Goal: Transaction & Acquisition: Book appointment/travel/reservation

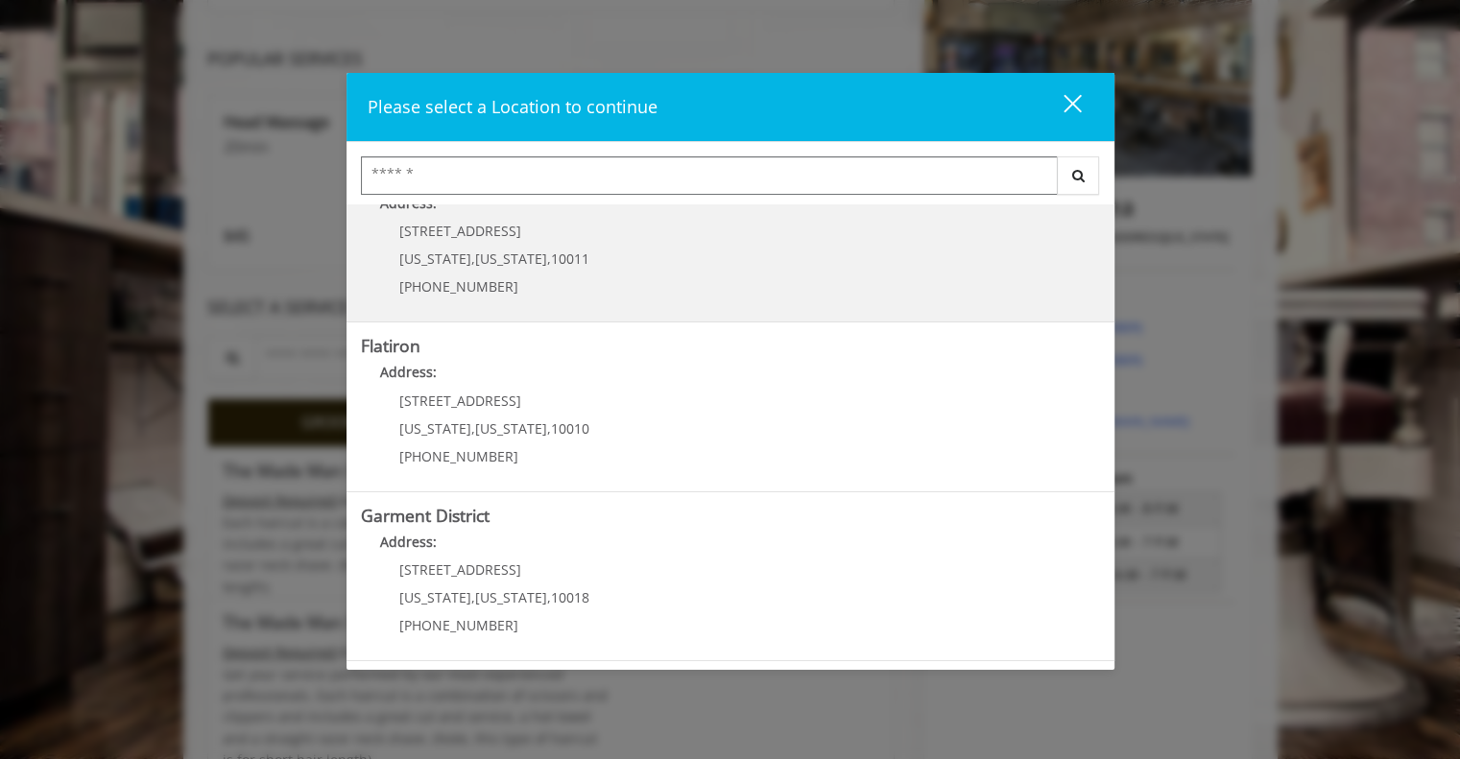
scroll to position [296, 0]
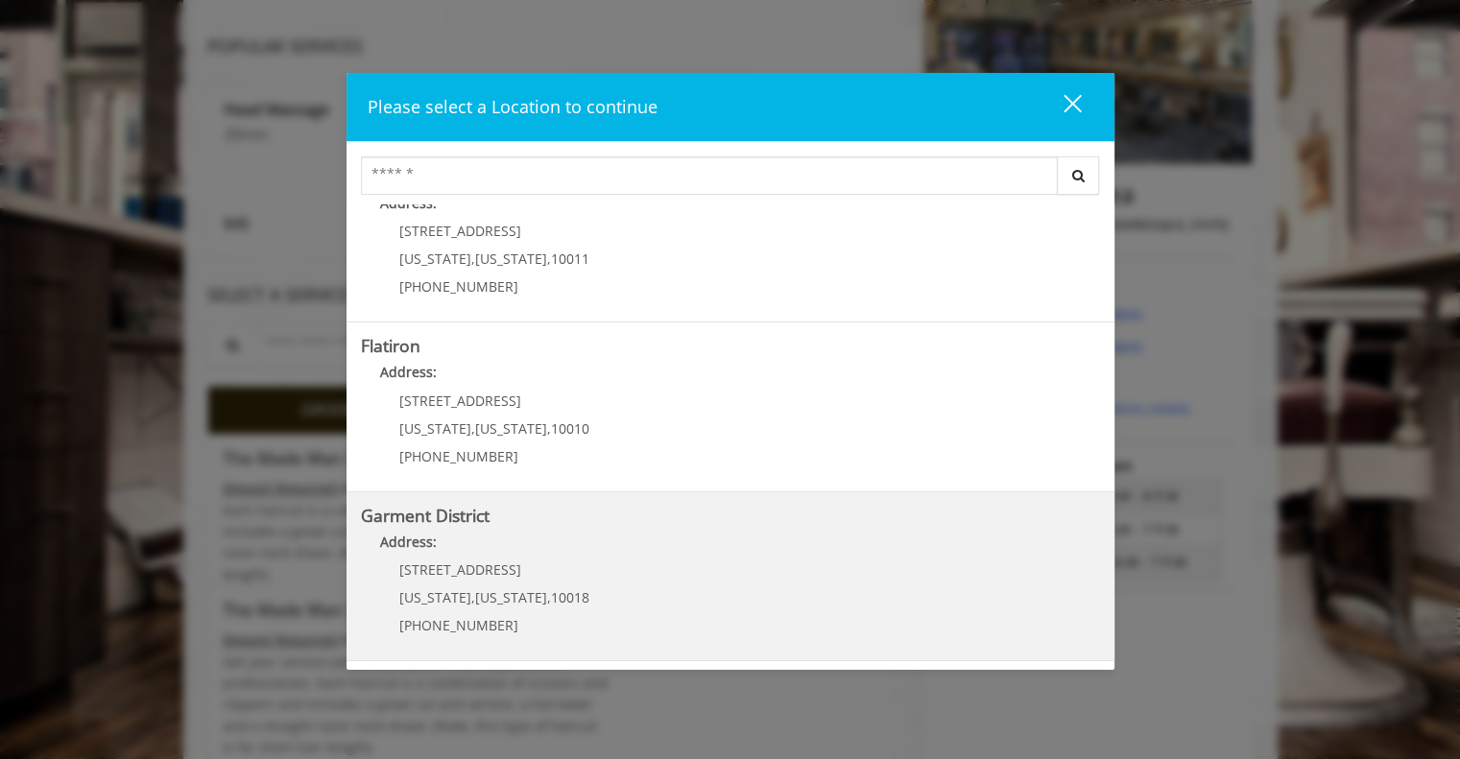
click at [598, 617] on District "Garment District Address: 1400 Broadway New York , New York , 10018 (212) 997-4…" at bounding box center [730, 577] width 739 height 140
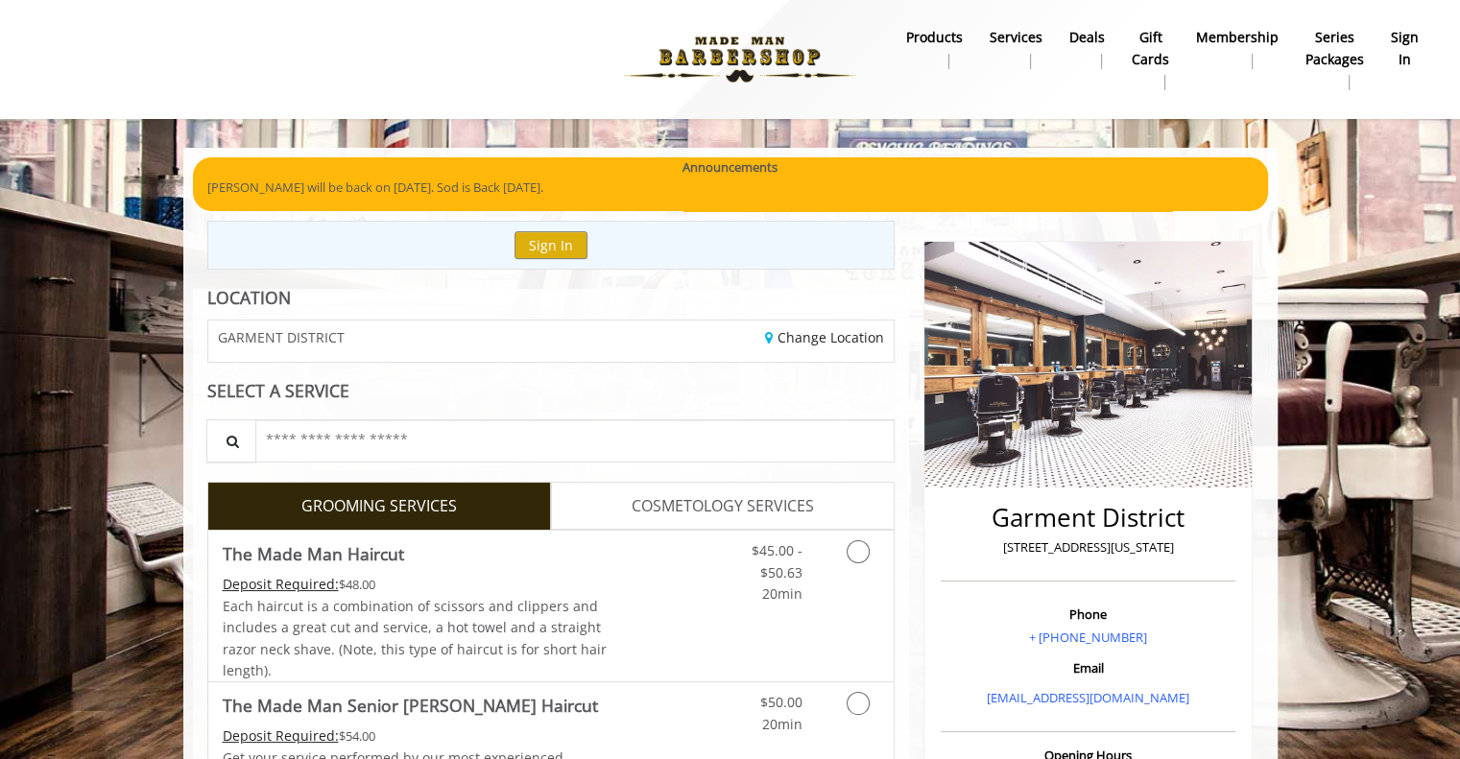
click at [380, 167] on div "Announcements" at bounding box center [730, 167] width 1046 height 20
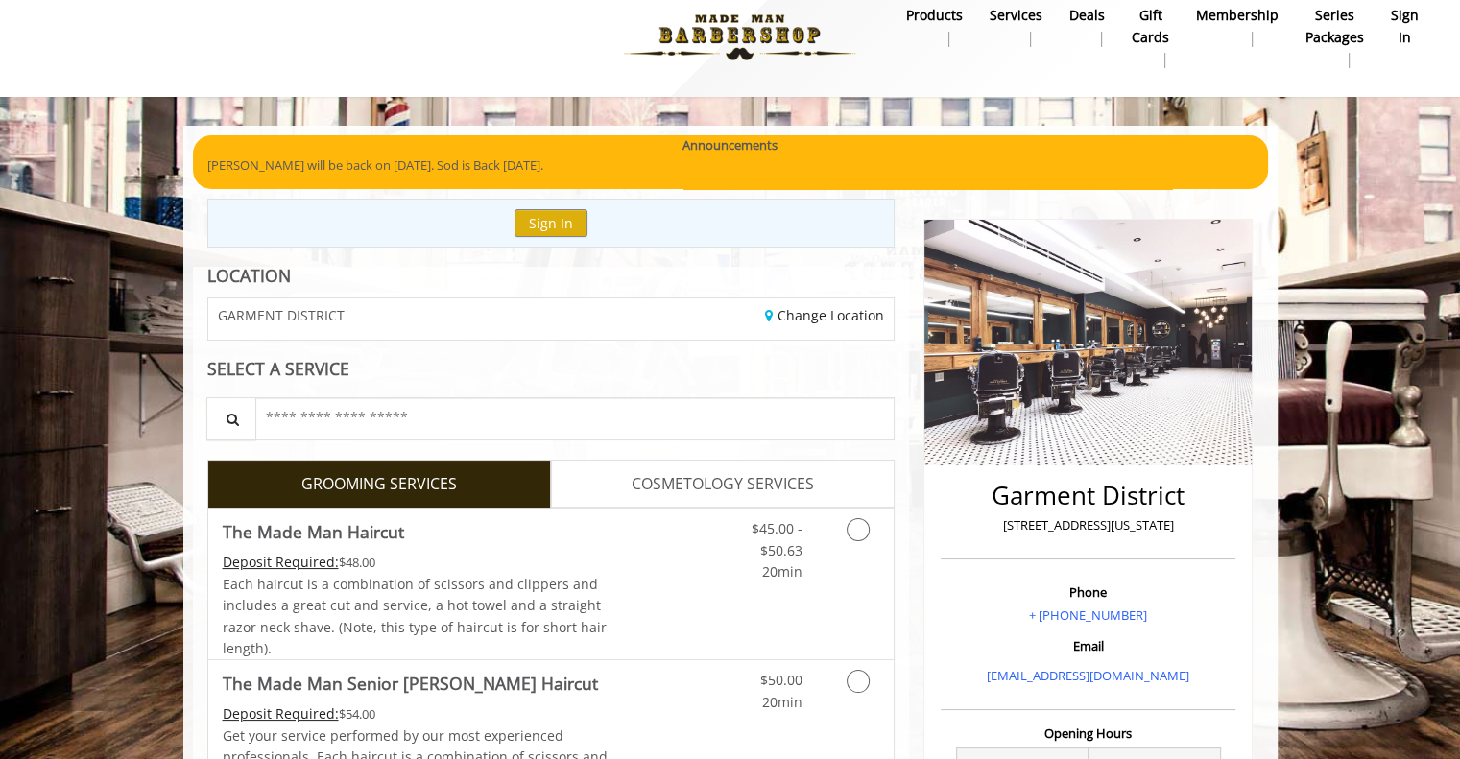
scroll to position [19, 0]
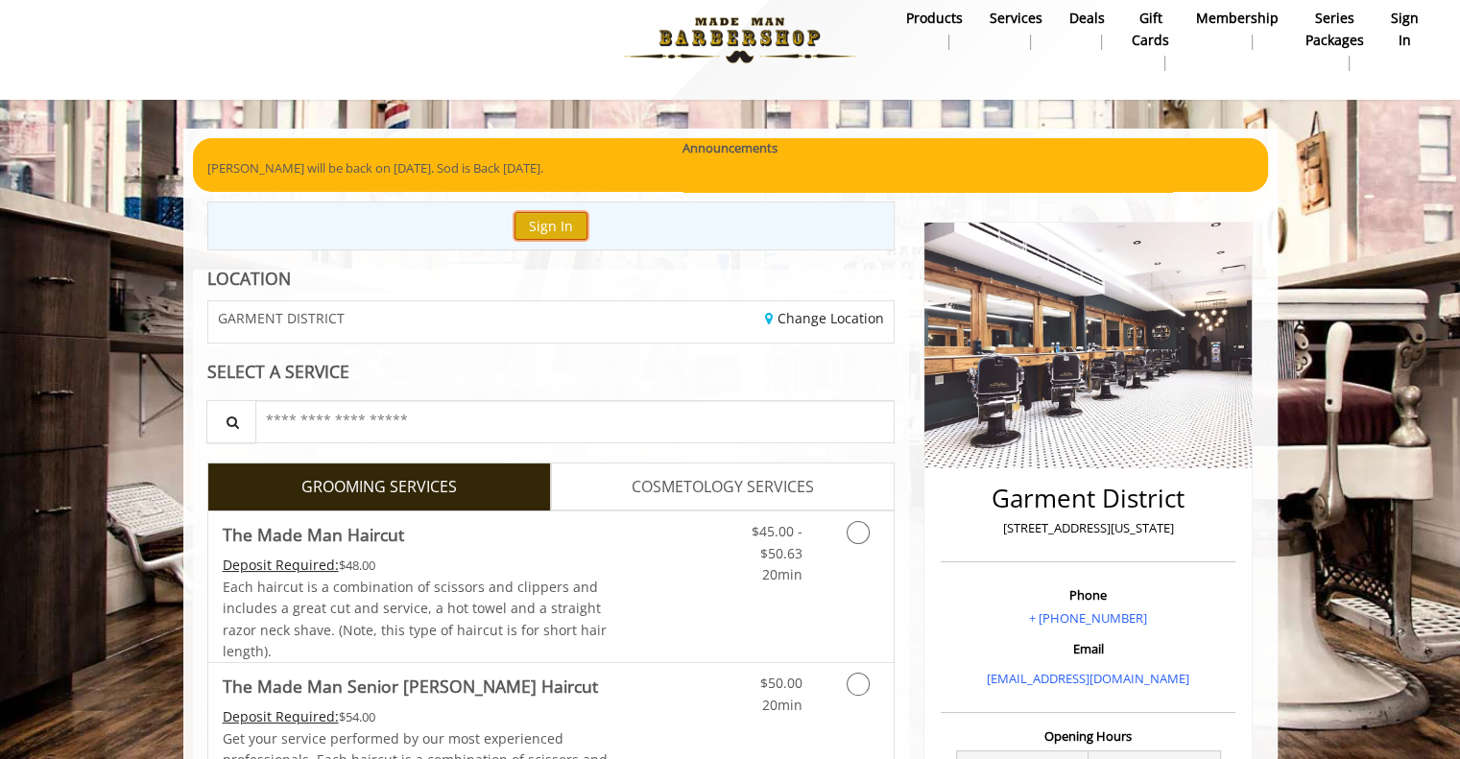
click at [564, 233] on button "Sign In" at bounding box center [550, 226] width 73 height 28
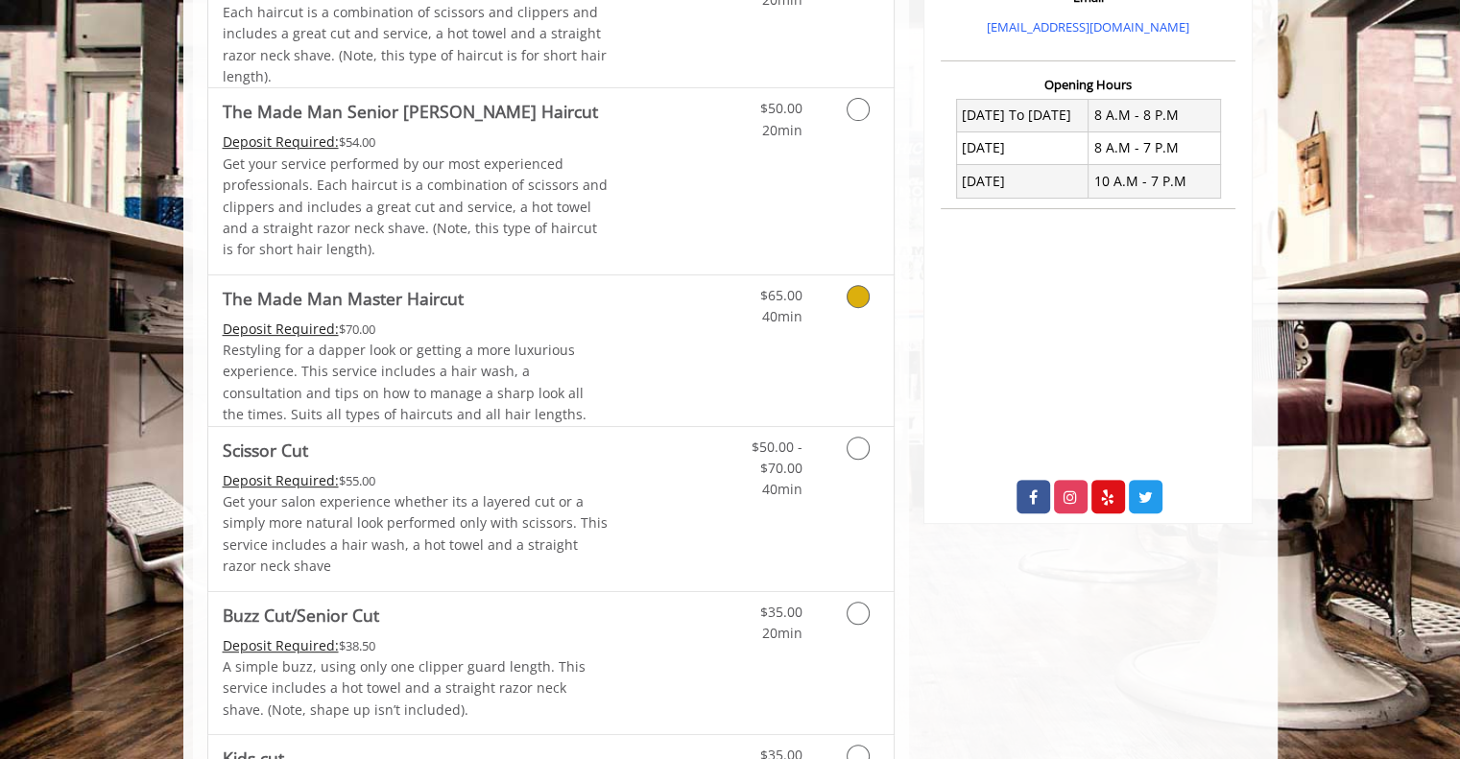
scroll to position [375, 0]
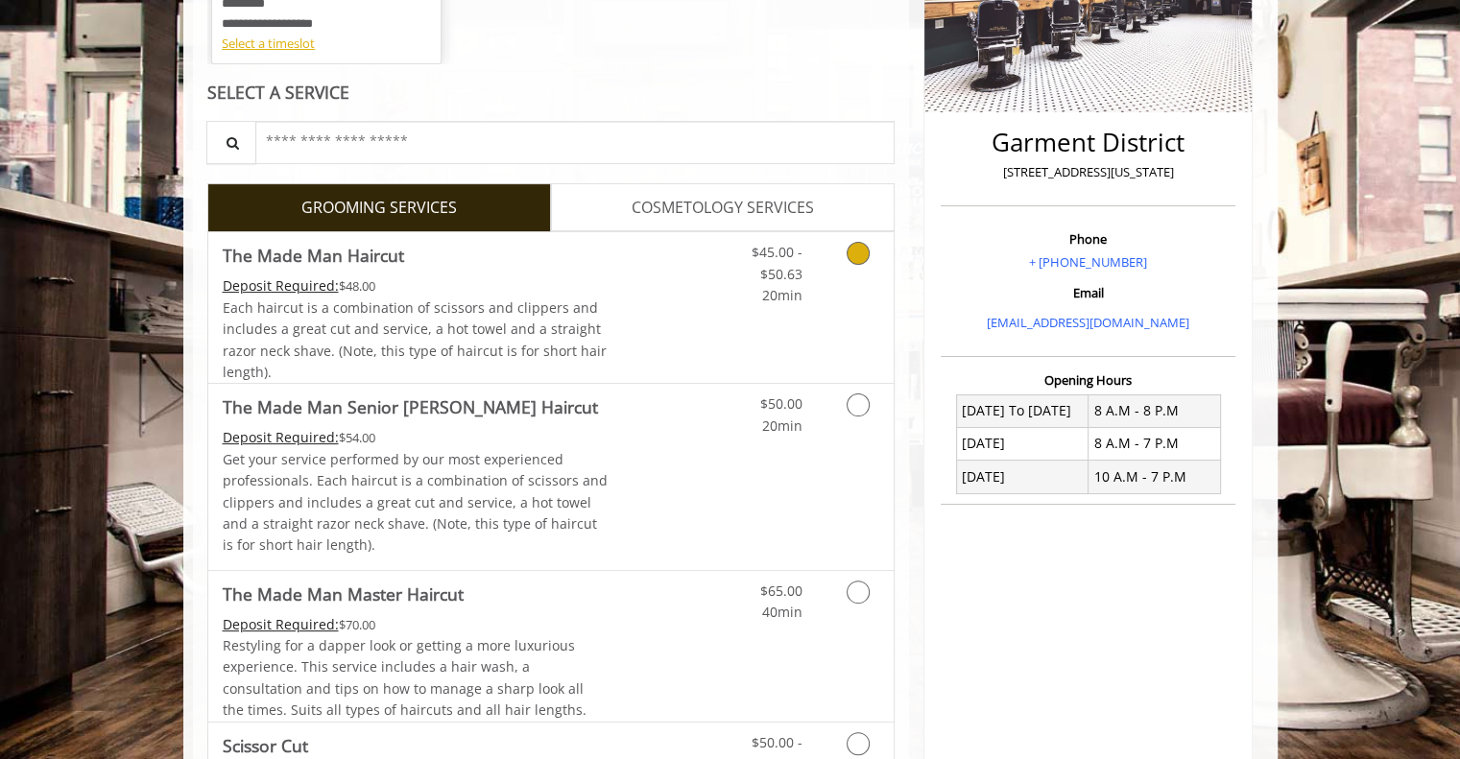
click at [854, 265] on link "Grooming services" at bounding box center [854, 269] width 49 height 74
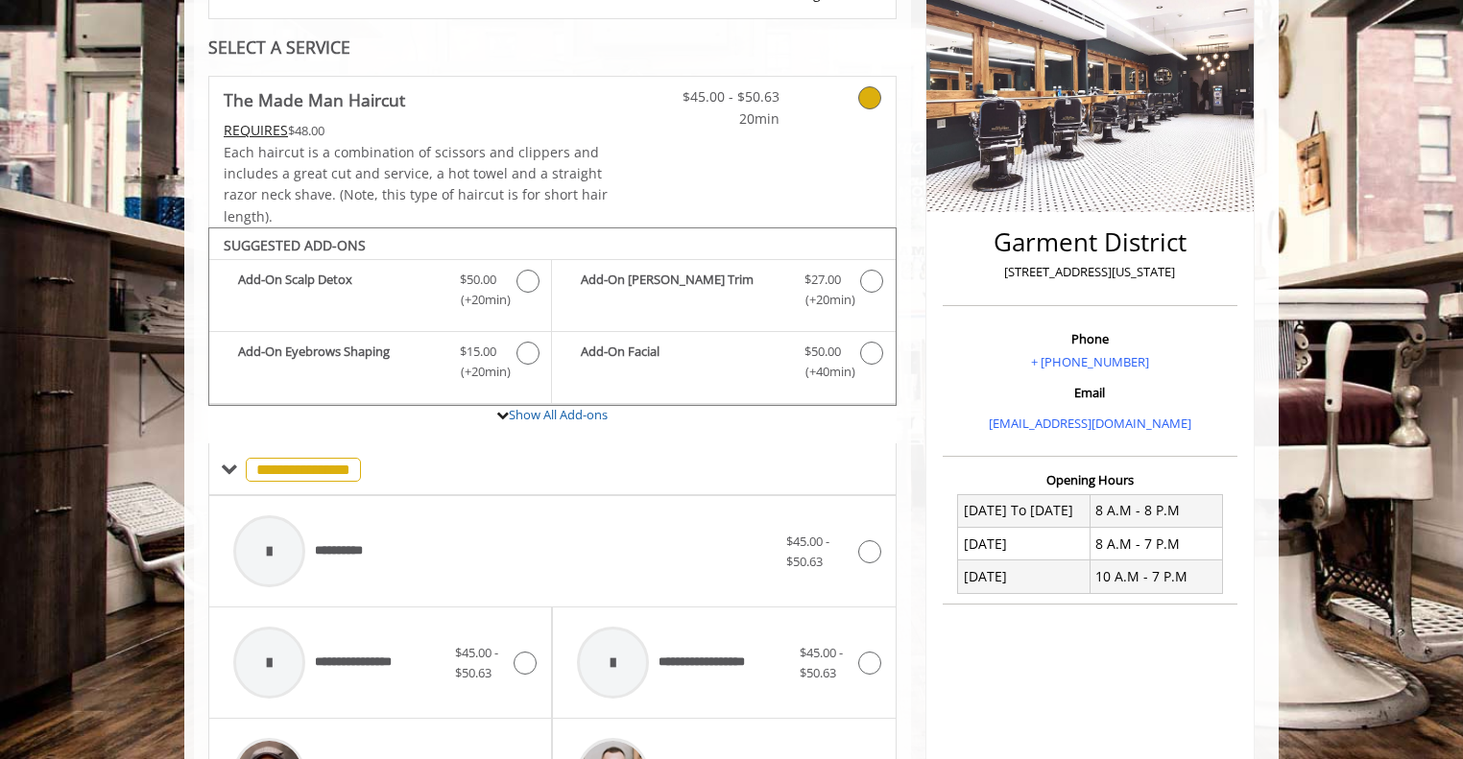
scroll to position [276, 0]
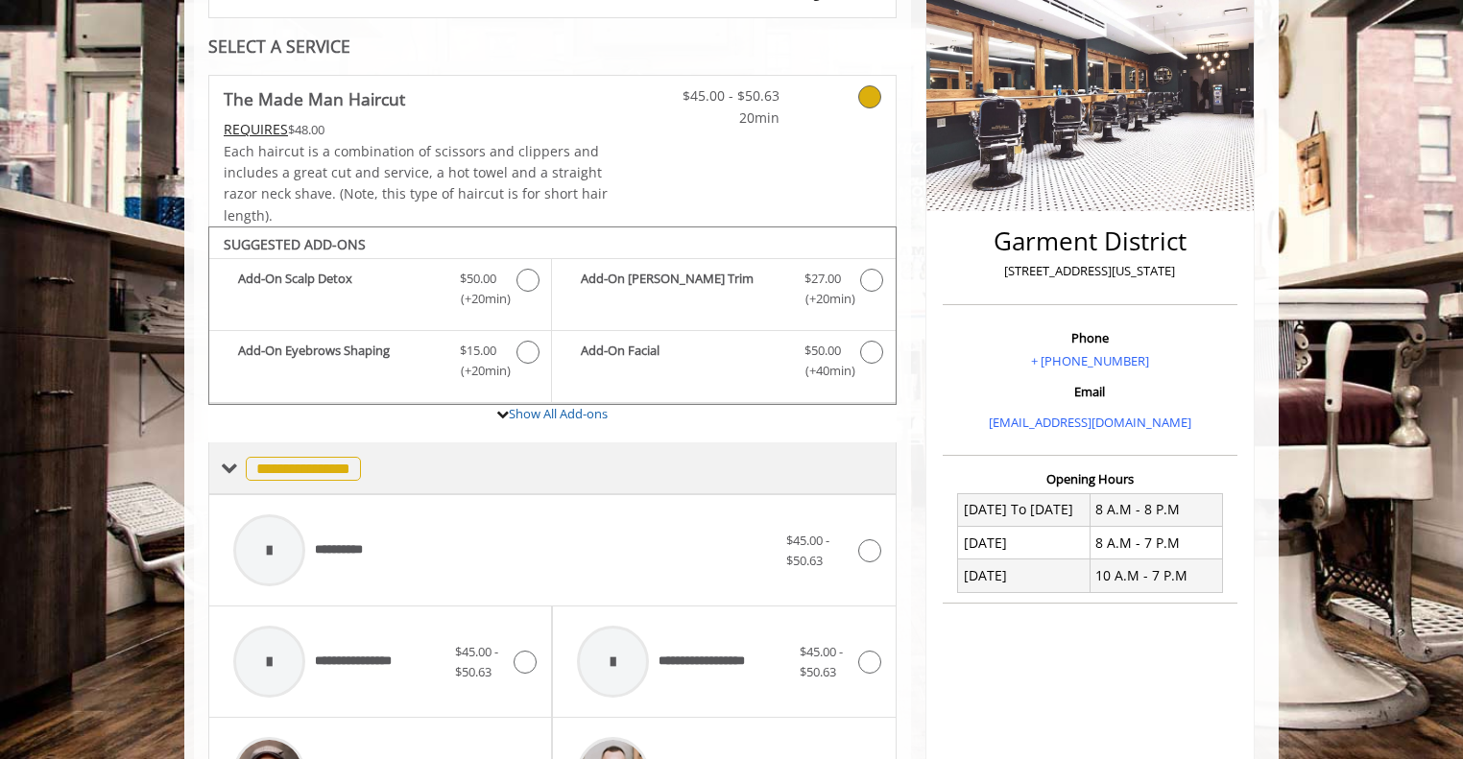
click at [219, 460] on div "**********" at bounding box center [552, 468] width 688 height 52
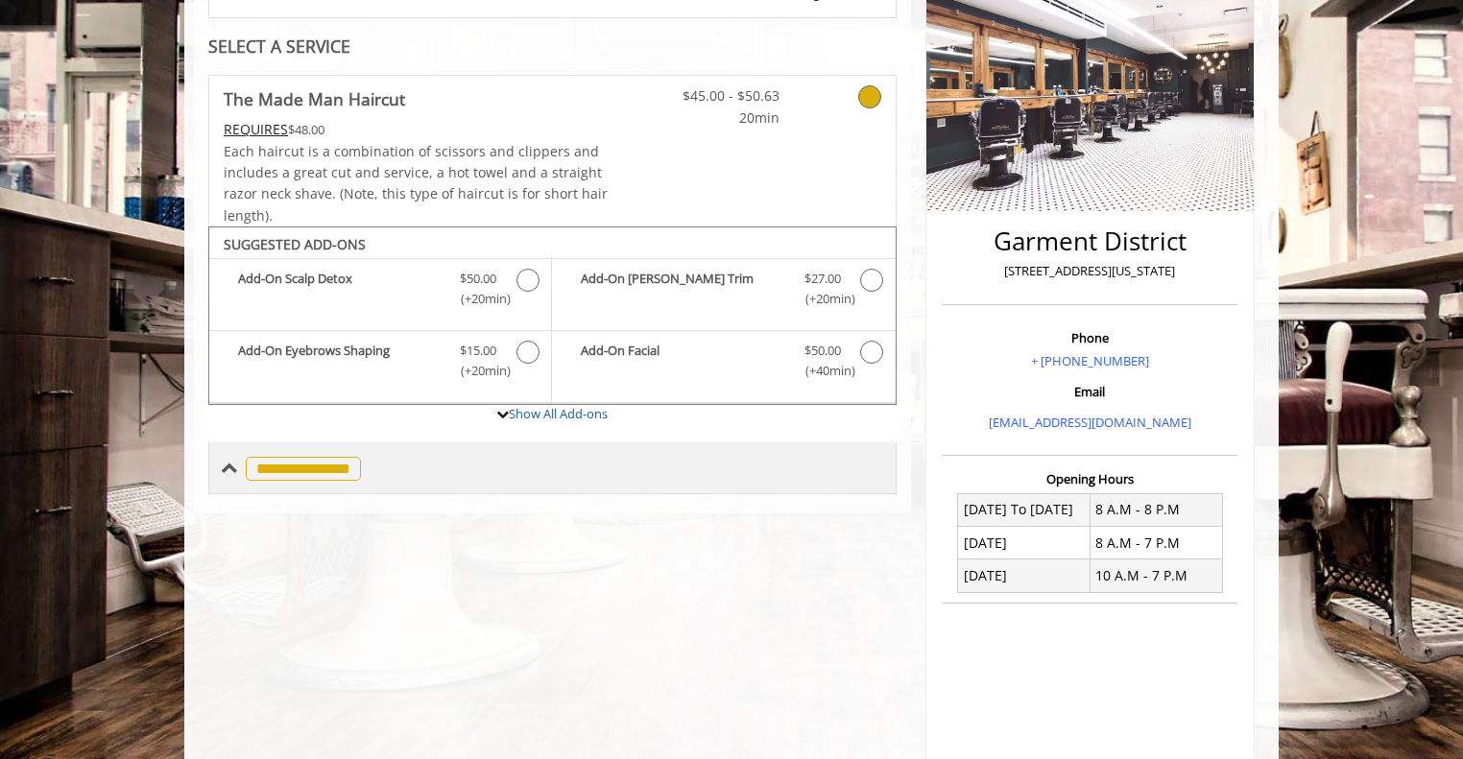
click at [287, 447] on div "**********" at bounding box center [552, 468] width 688 height 52
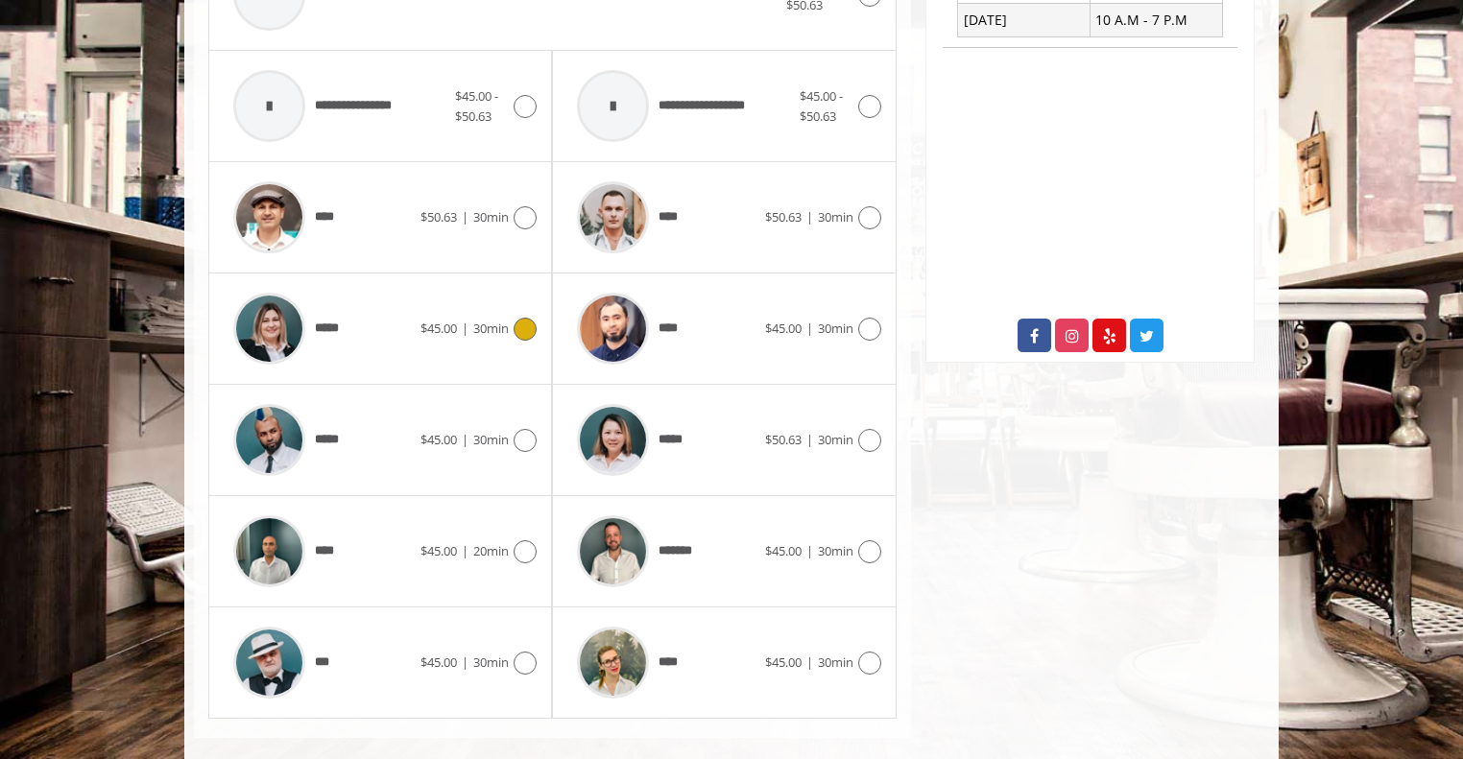
scroll to position [833, 0]
click at [450, 683] on div "*** $45.00 | 30min" at bounding box center [380, 661] width 313 height 91
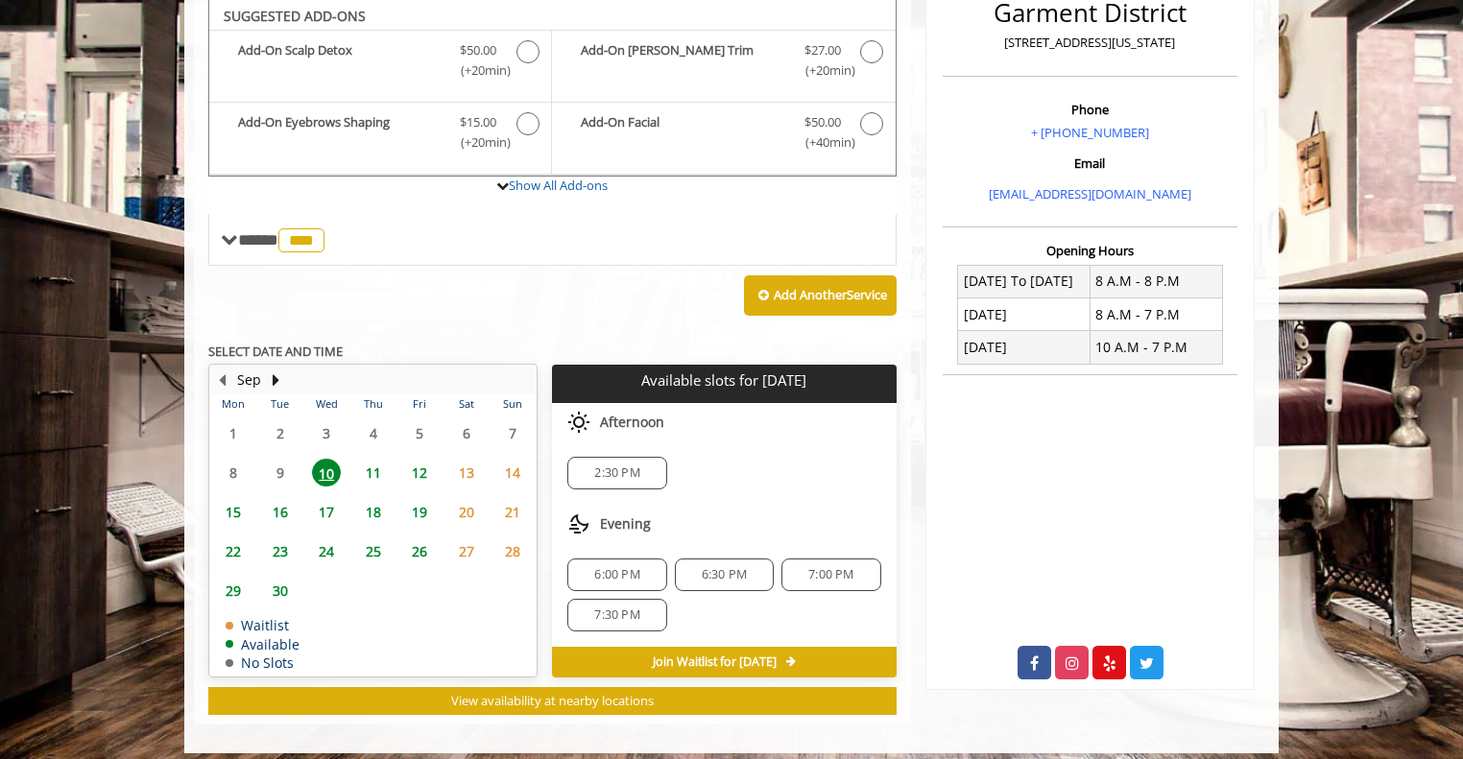
scroll to position [503, 0]
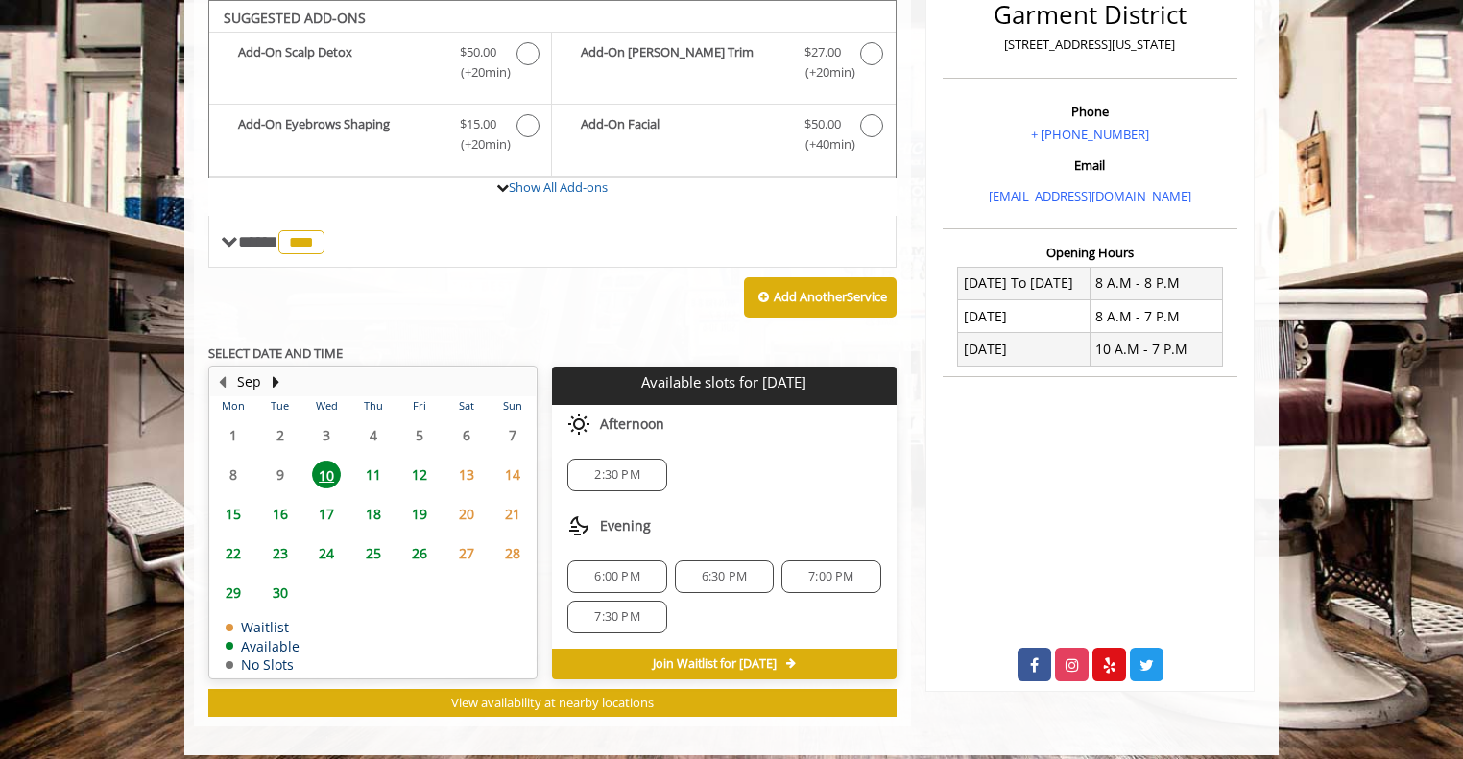
click at [710, 576] on span "6:30 PM" at bounding box center [724, 576] width 45 height 15
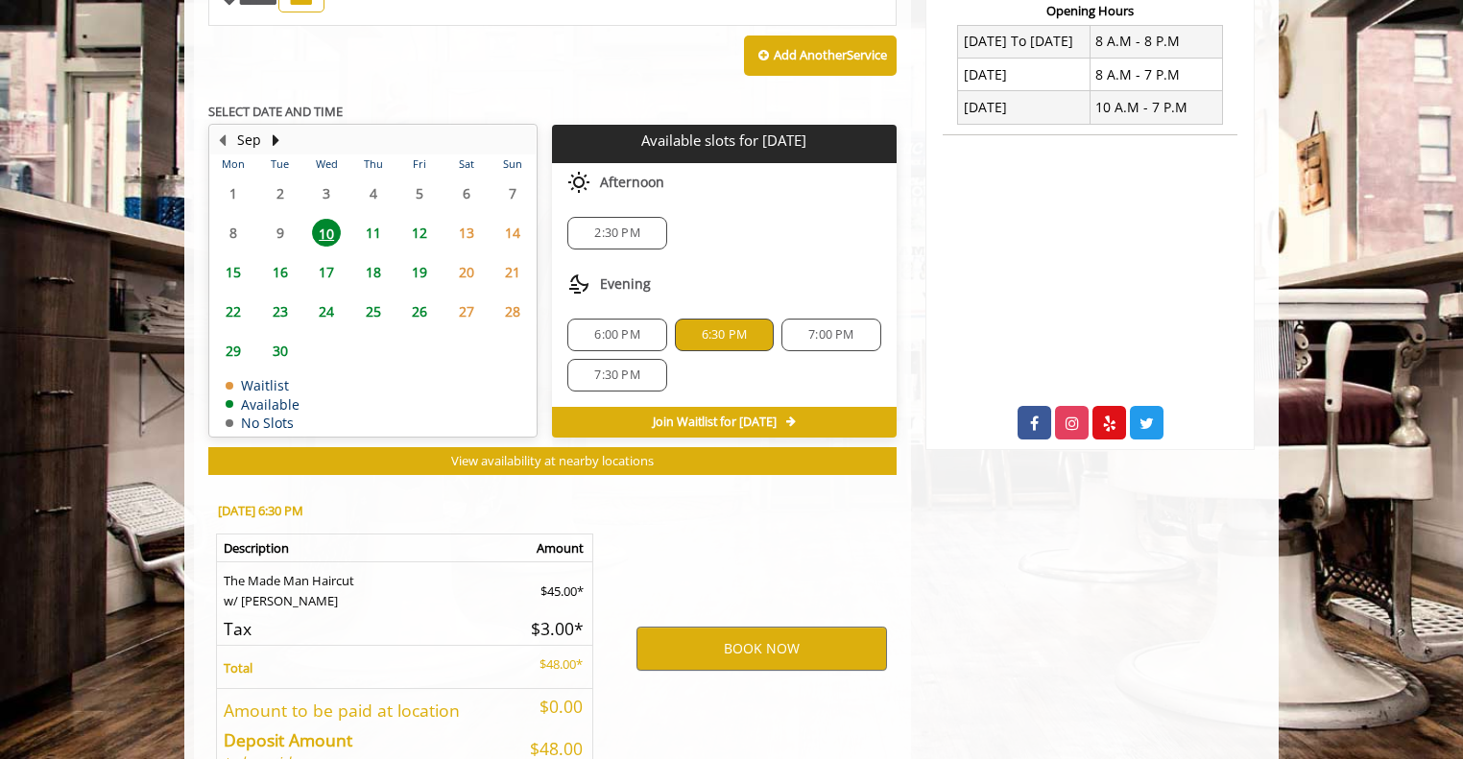
scroll to position [860, 0]
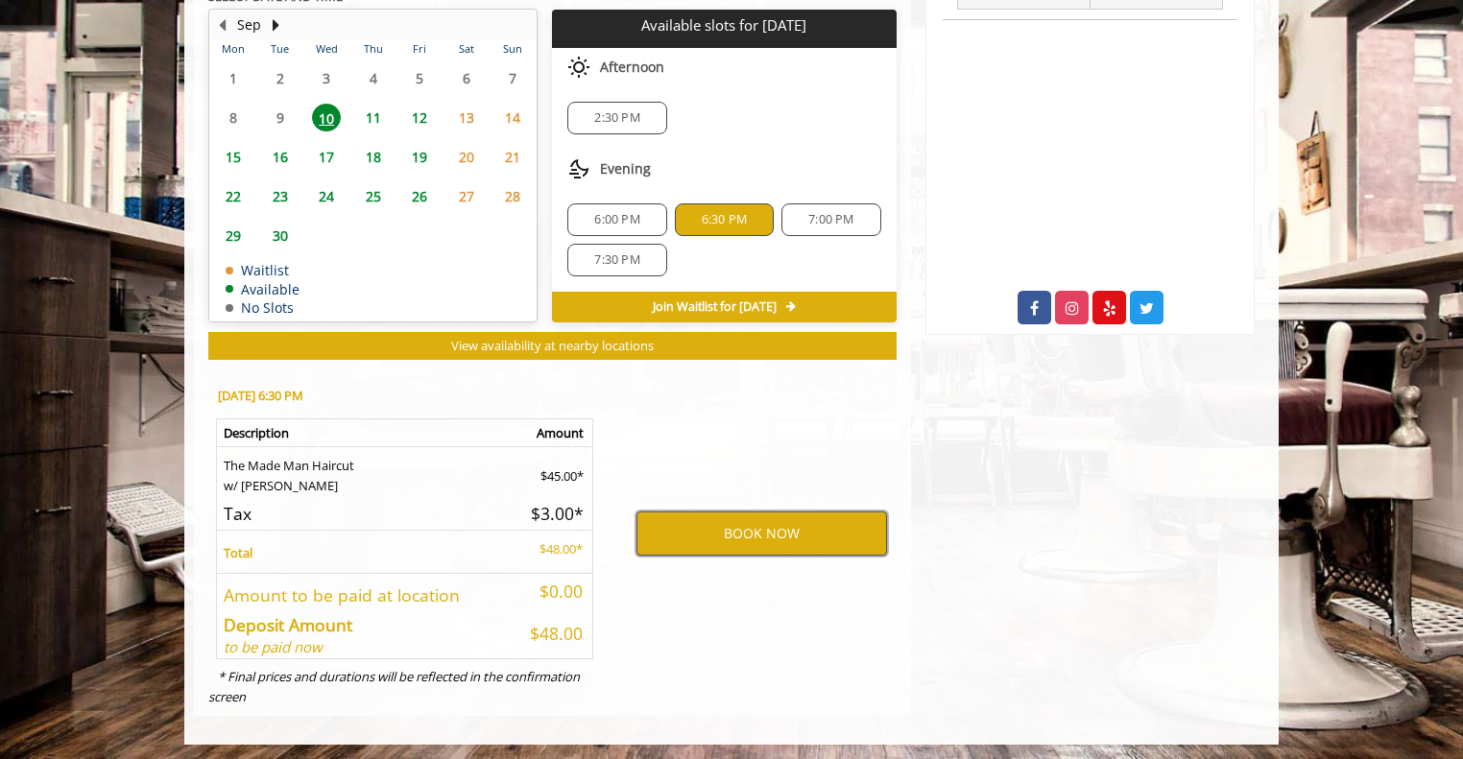
click at [739, 523] on button "BOOK NOW" at bounding box center [761, 534] width 251 height 44
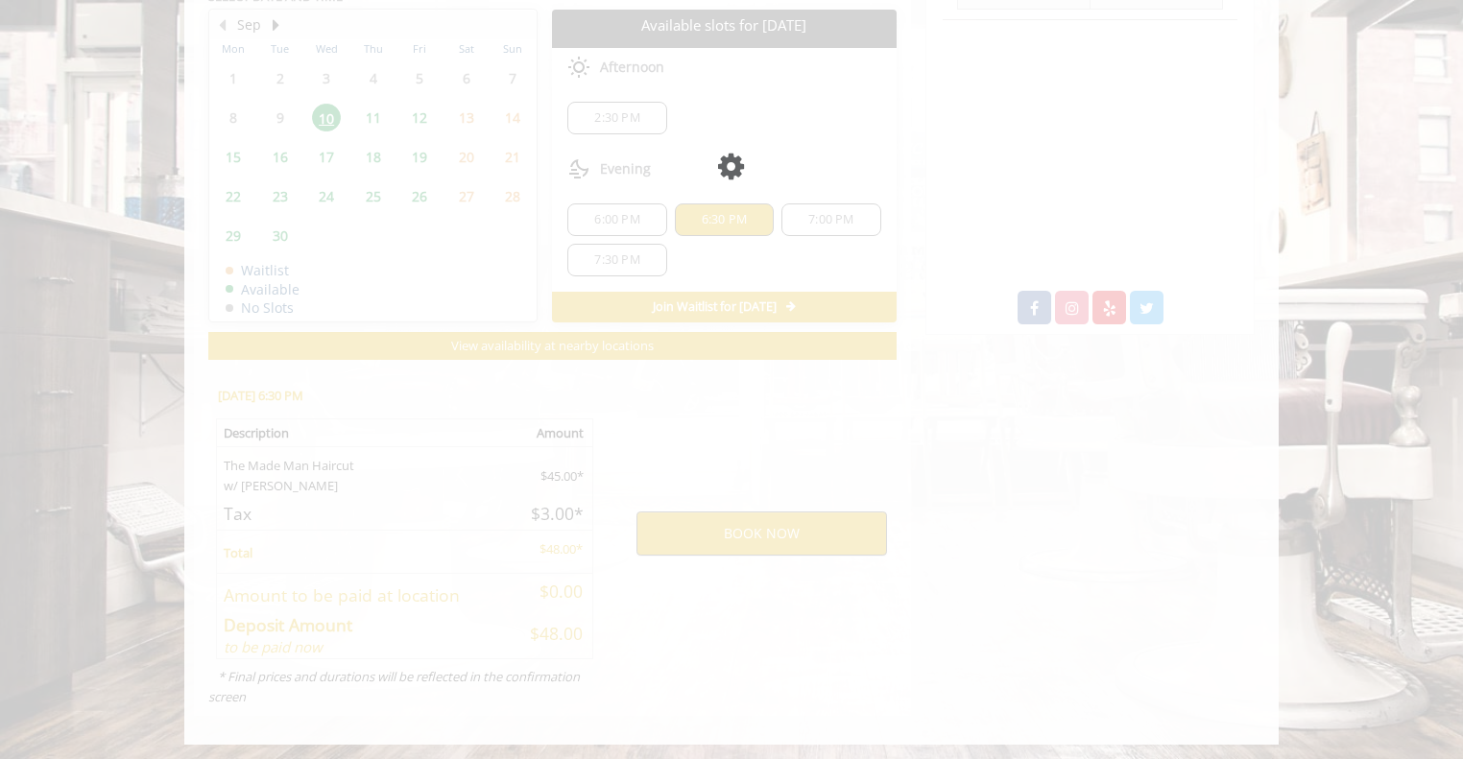
click at [739, 523] on div "Please wait page is Loading" at bounding box center [731, 379] width 1463 height 759
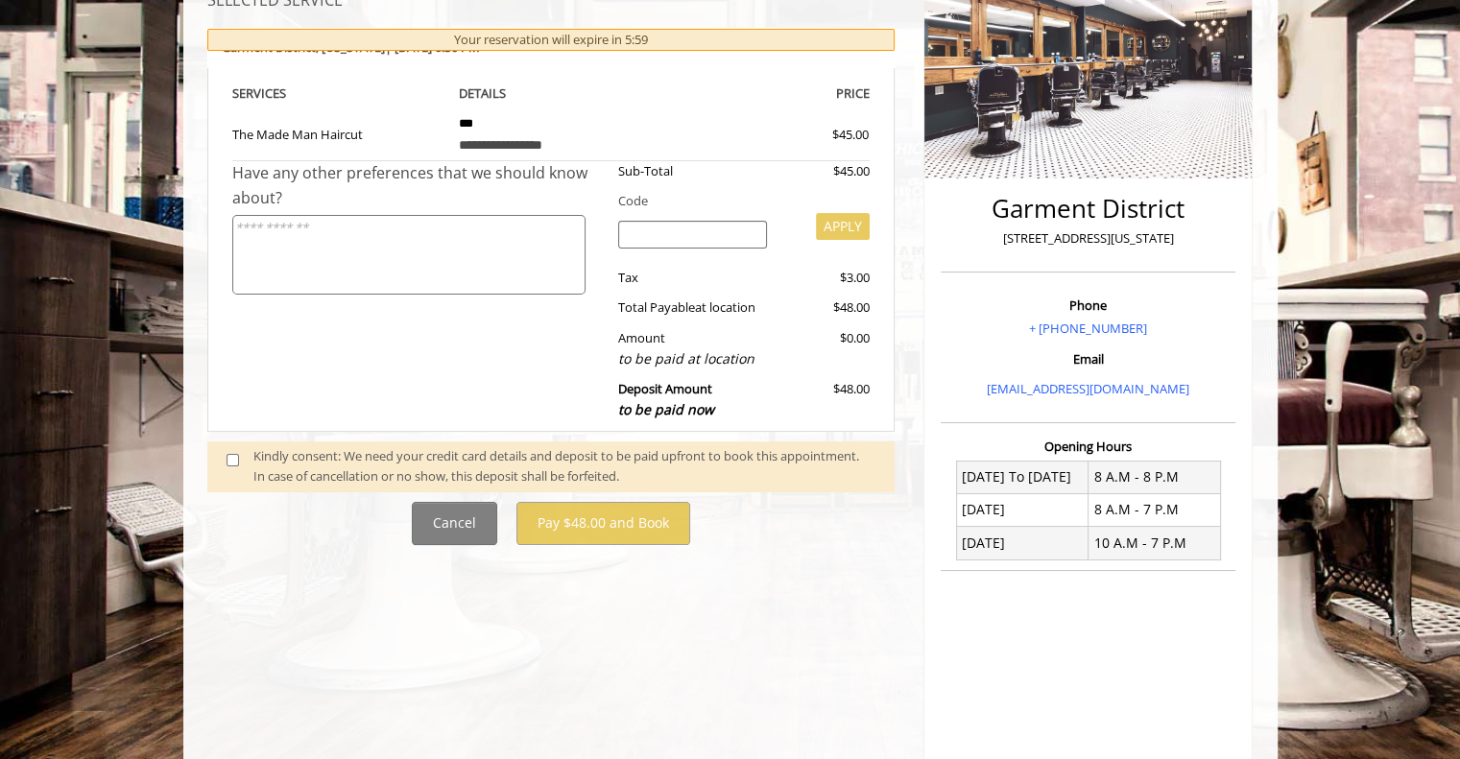
scroll to position [307, 0]
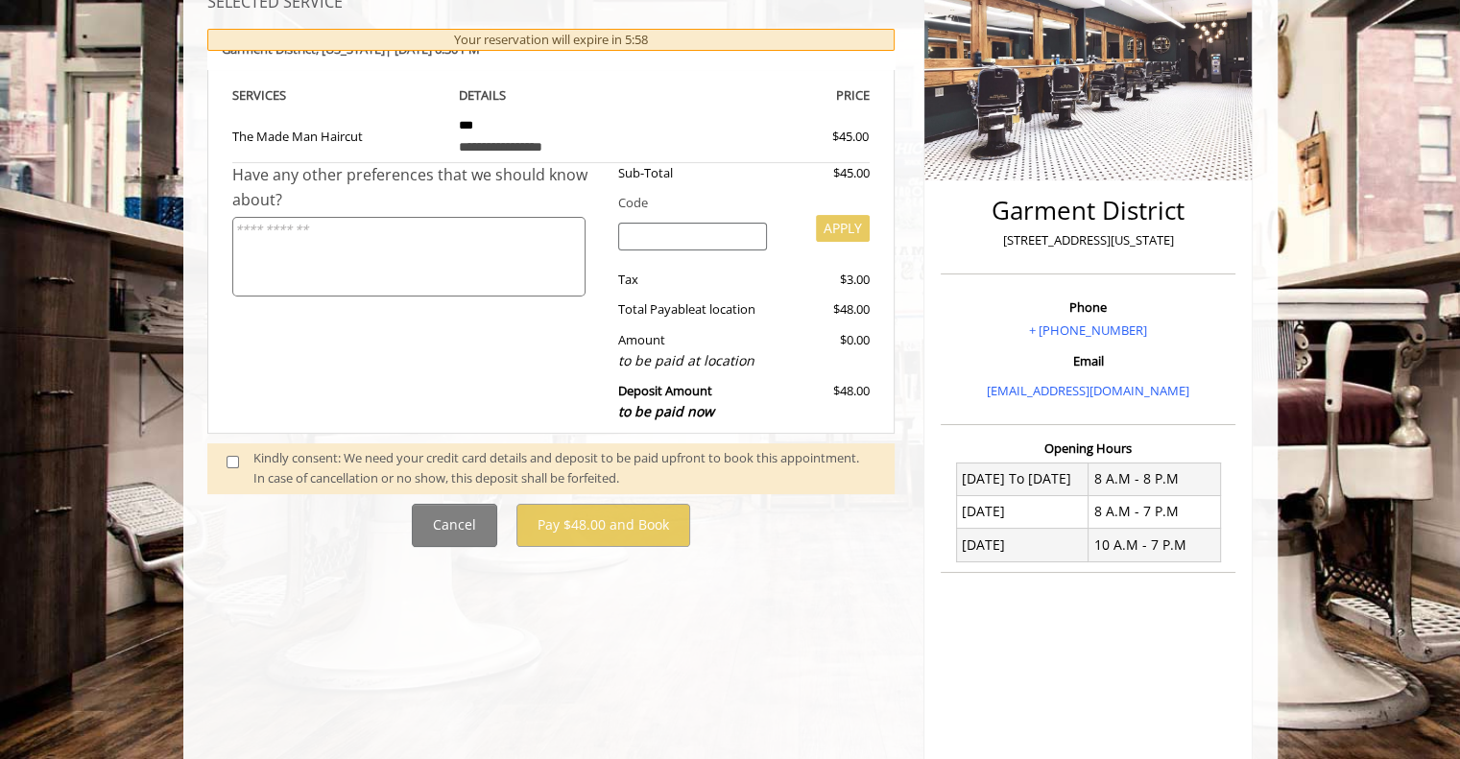
click at [247, 466] on span at bounding box center [240, 468] width 57 height 40
click at [222, 460] on span at bounding box center [240, 468] width 57 height 40
click at [224, 457] on span at bounding box center [240, 468] width 57 height 40
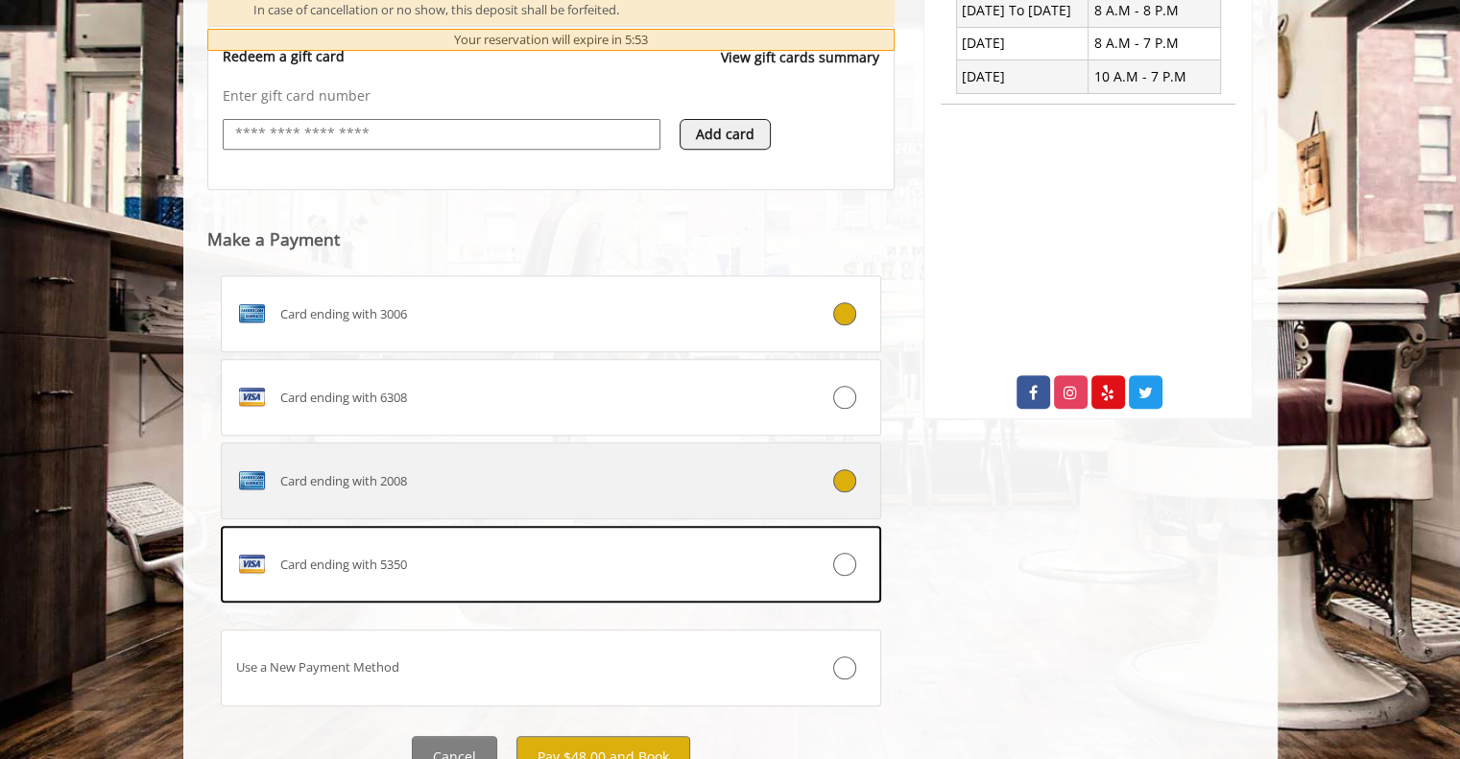
scroll to position [860, 0]
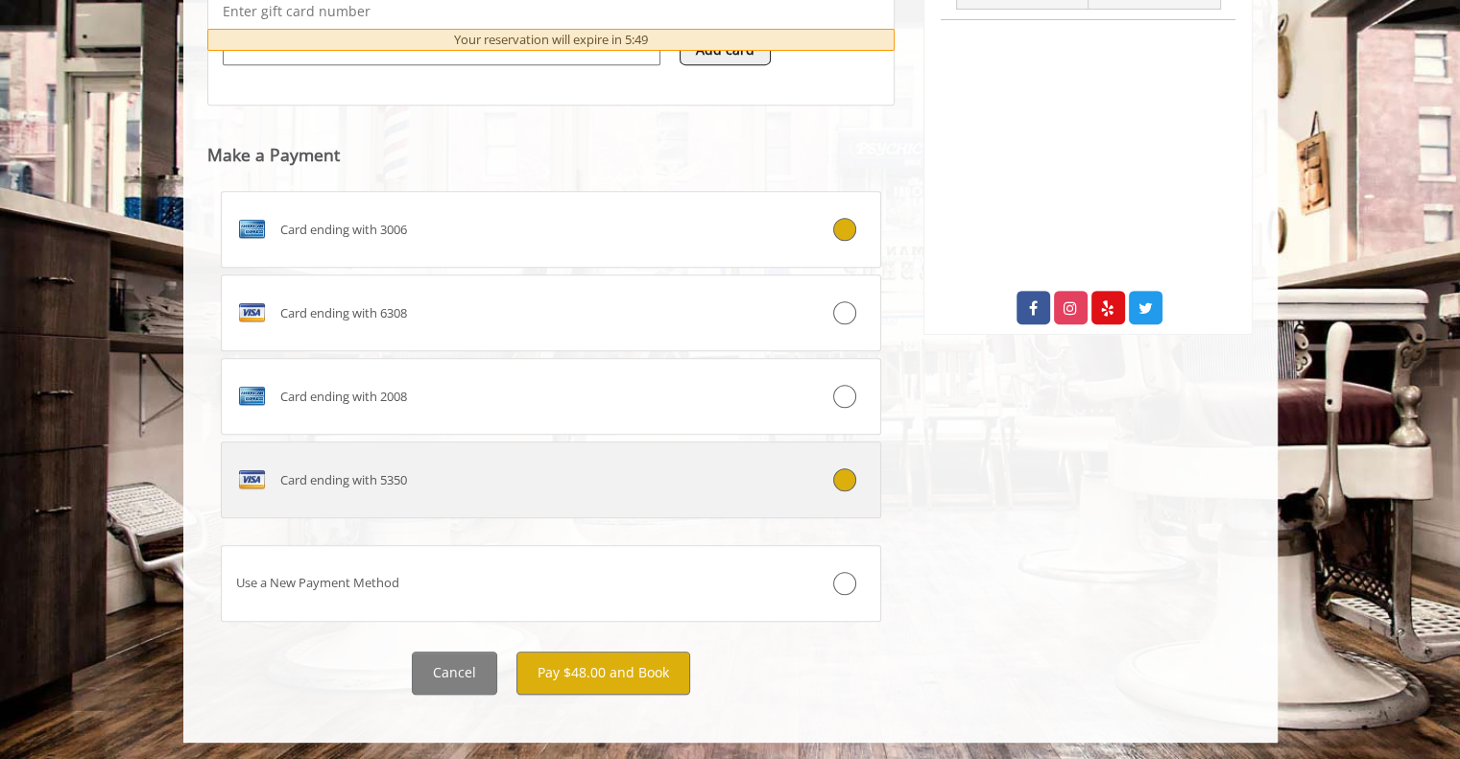
click at [860, 485] on div at bounding box center [825, 479] width 109 height 23
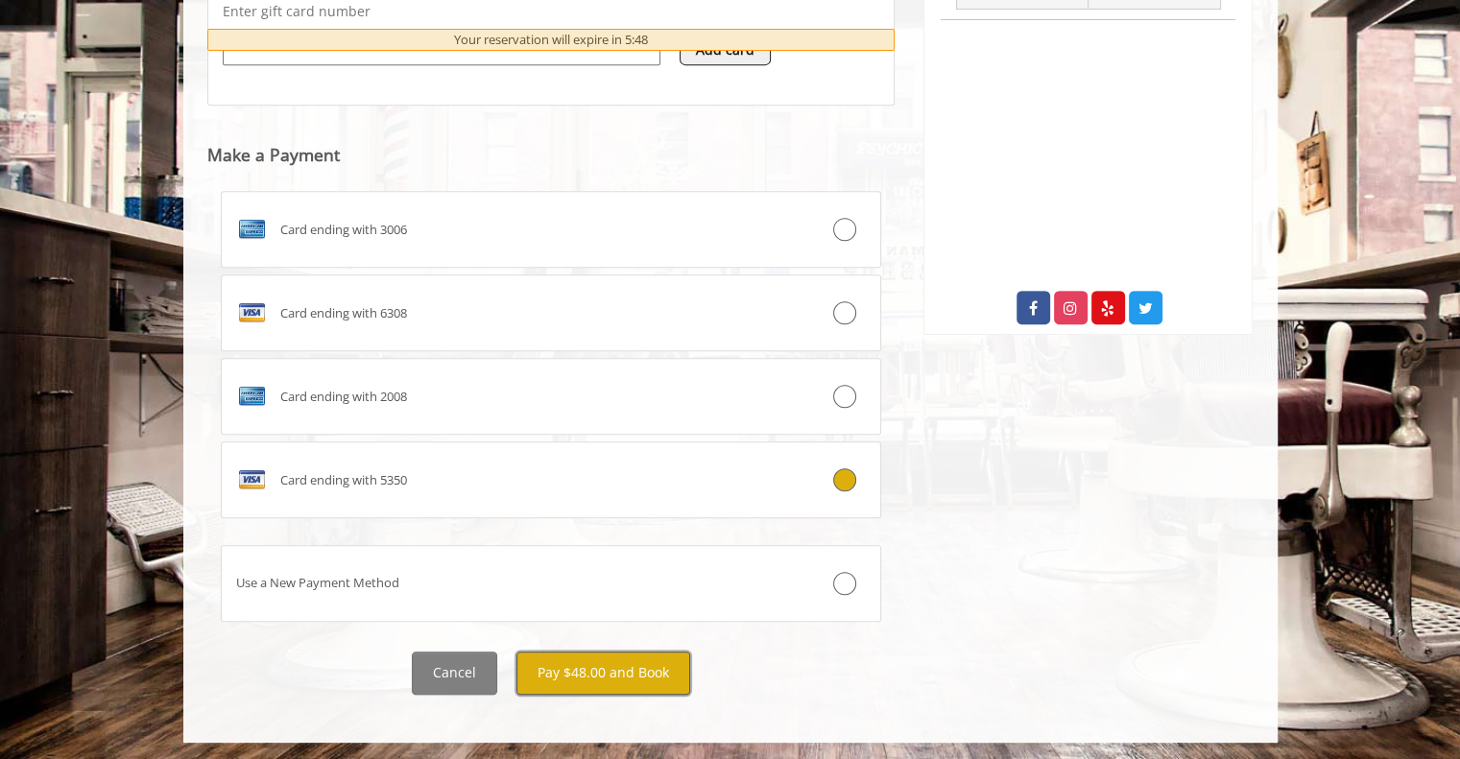
click at [607, 658] on button "Pay $48.00 and Book" at bounding box center [603, 673] width 174 height 43
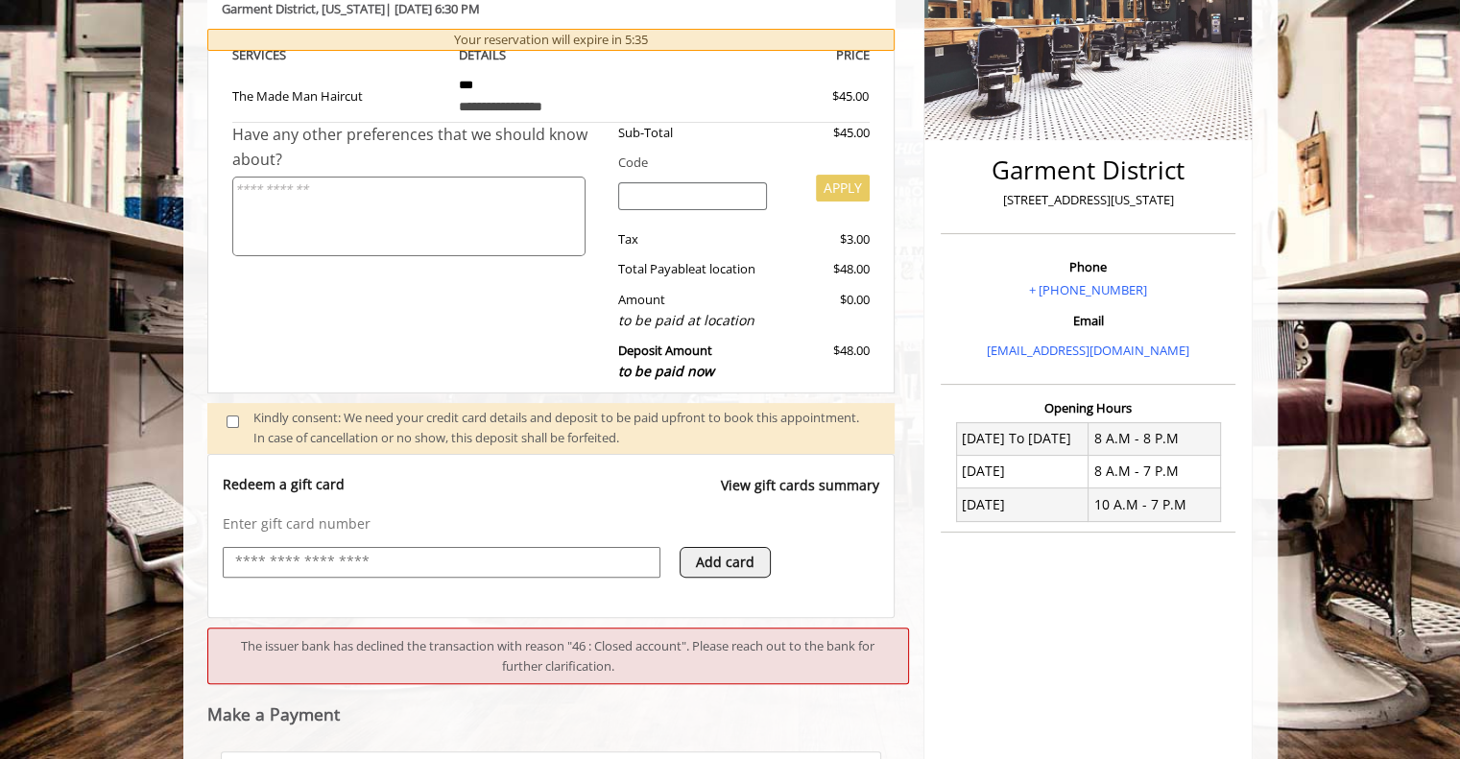
scroll to position [726, 0]
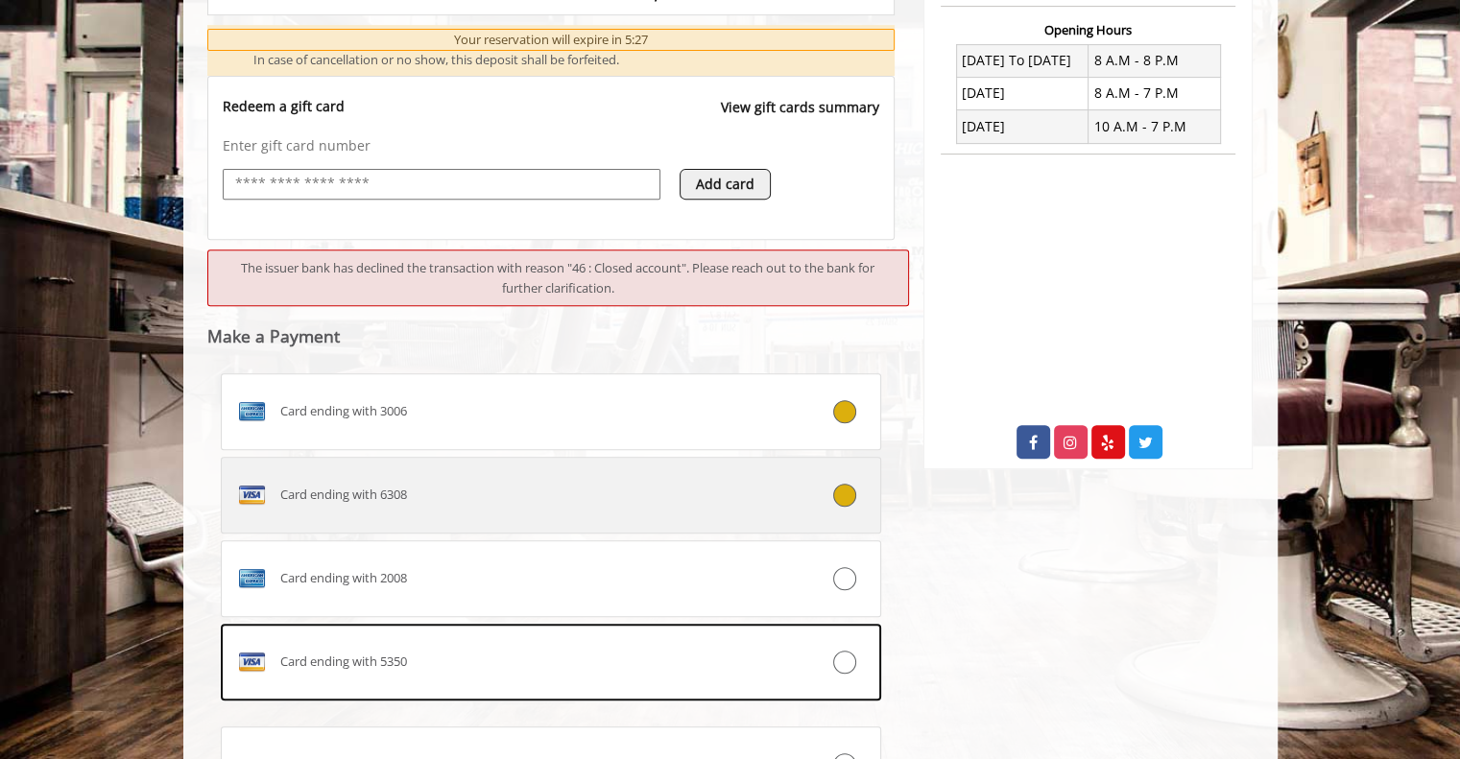
click at [789, 510] on label "Card ending with 6308" at bounding box center [551, 495] width 661 height 77
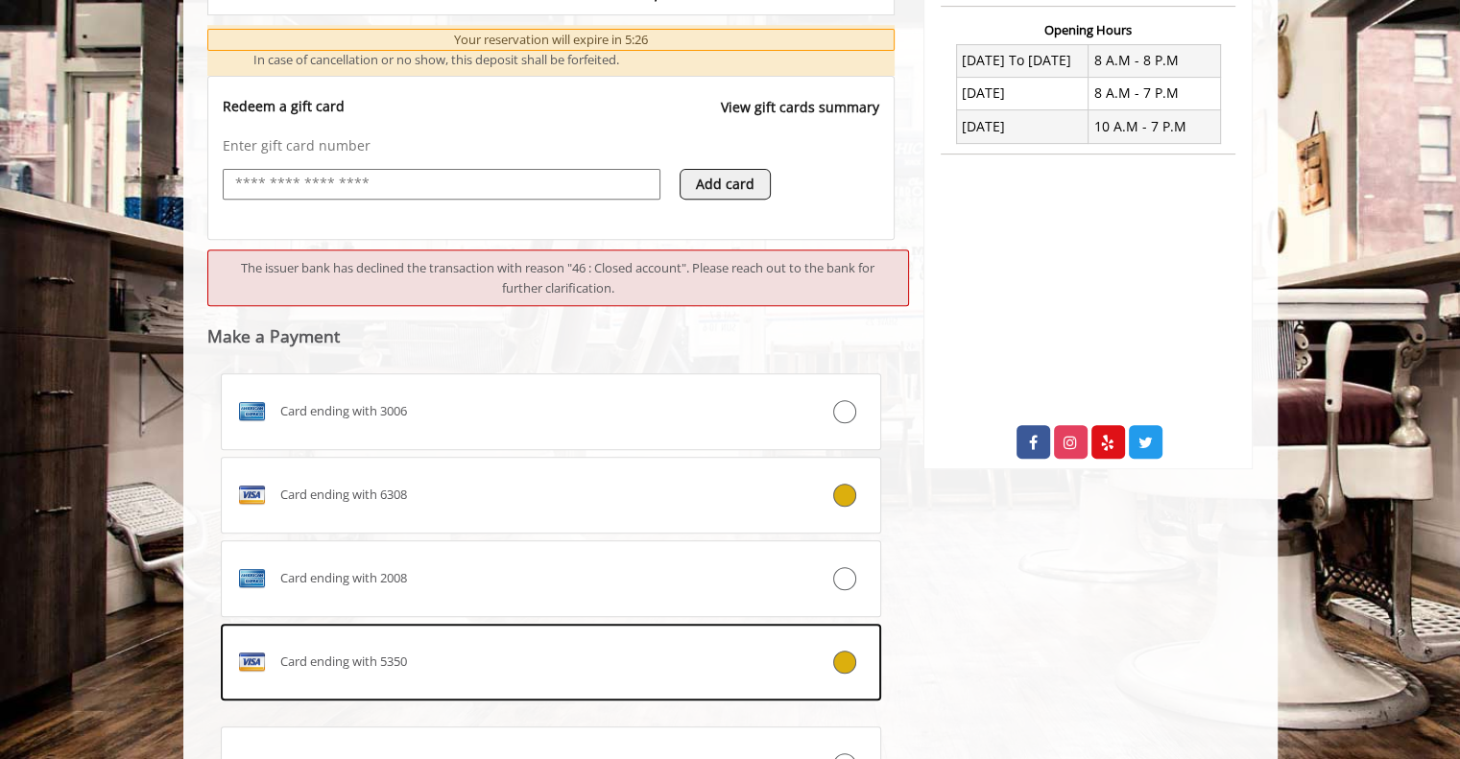
scroll to position [908, 0]
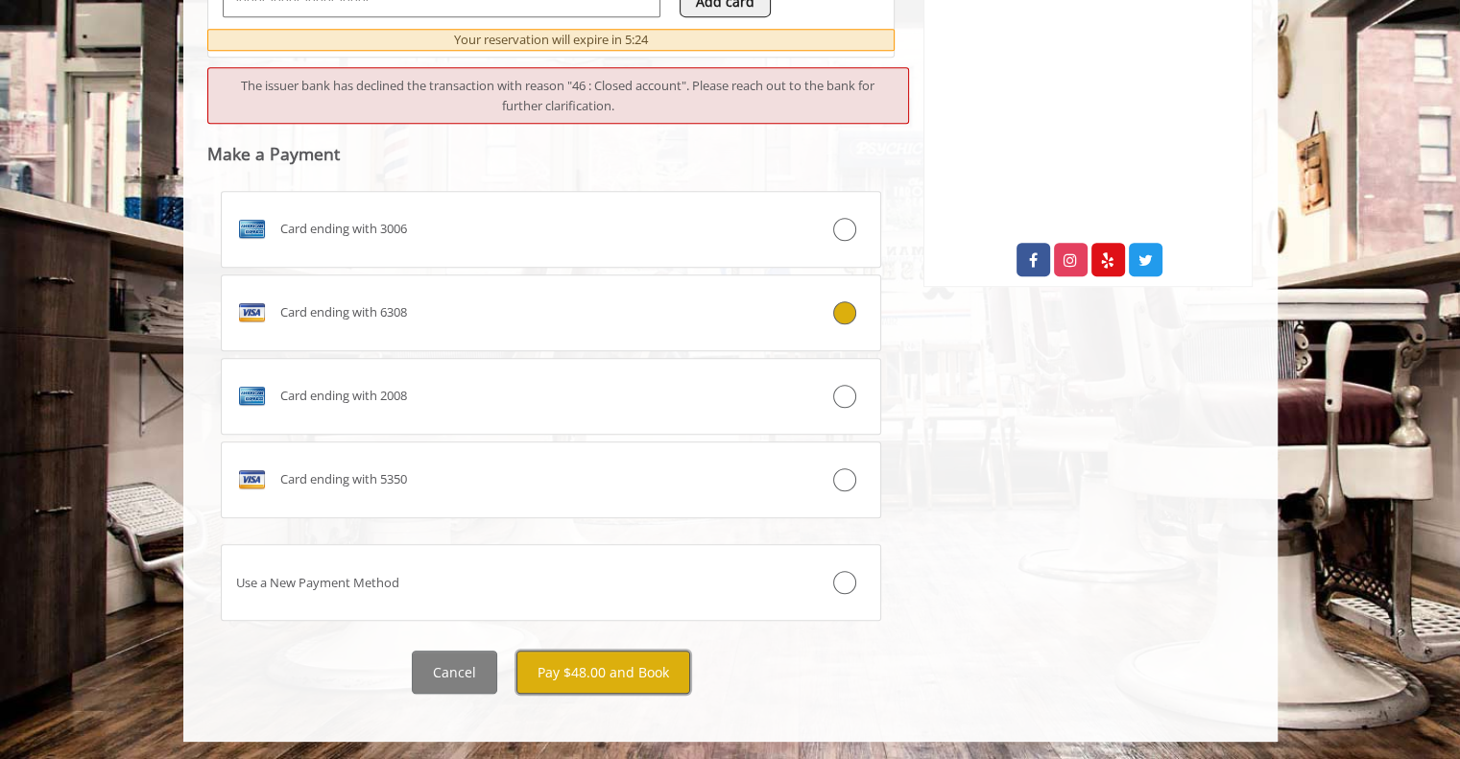
click at [607, 675] on button "Pay $48.00 and Book" at bounding box center [603, 672] width 174 height 43
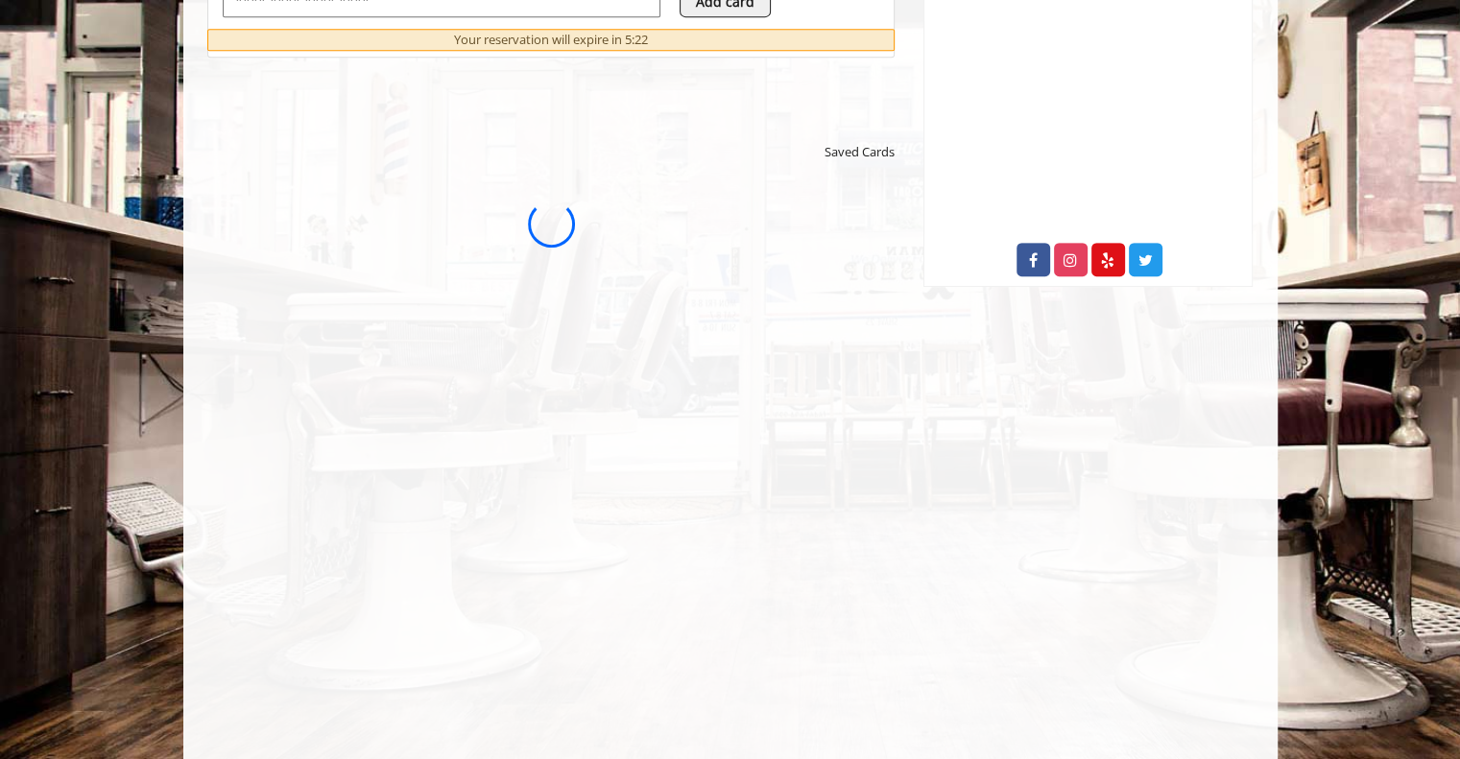
scroll to position [0, 0]
